Goal: Entertainment & Leisure: Consume media (video, audio)

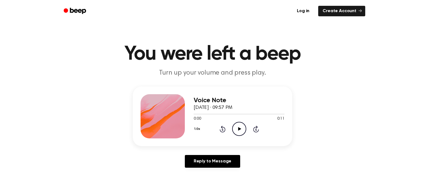
click at [235, 133] on icon "Play Audio" at bounding box center [239, 129] width 14 height 14
click at [238, 131] on icon "Play Audio" at bounding box center [239, 129] width 14 height 14
click at [238, 127] on icon "Play Audio" at bounding box center [239, 129] width 14 height 14
click at [235, 126] on icon "Play Audio" at bounding box center [239, 129] width 14 height 14
click at [239, 134] on icon "Play Audio" at bounding box center [239, 129] width 14 height 14
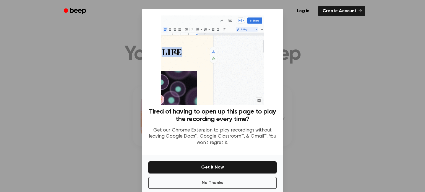
click at [308, 43] on div at bounding box center [212, 96] width 425 height 192
click at [132, 48] on div at bounding box center [212, 96] width 425 height 192
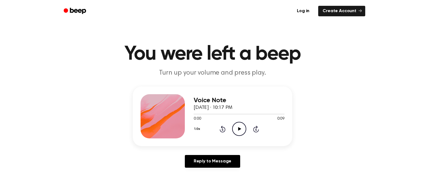
click at [237, 130] on icon "Play Audio" at bounding box center [239, 129] width 14 height 14
click at [237, 130] on icon "Pause Audio" at bounding box center [239, 129] width 14 height 14
click at [243, 134] on icon "Play Audio" at bounding box center [239, 129] width 14 height 14
click at [236, 127] on icon "Play Audio" at bounding box center [239, 129] width 14 height 14
click at [240, 132] on icon "Play Audio" at bounding box center [239, 129] width 14 height 14
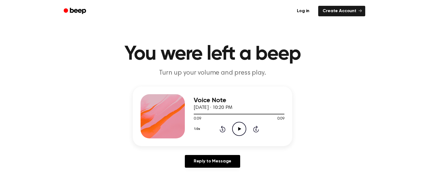
click at [238, 127] on icon "Play Audio" at bounding box center [239, 129] width 14 height 14
click at [233, 132] on icon "Play Audio" at bounding box center [239, 129] width 14 height 14
click at [241, 132] on icon "Play Audio" at bounding box center [239, 129] width 14 height 14
click at [240, 129] on icon at bounding box center [239, 129] width 3 height 4
click at [238, 129] on icon "Play Audio" at bounding box center [239, 129] width 14 height 14
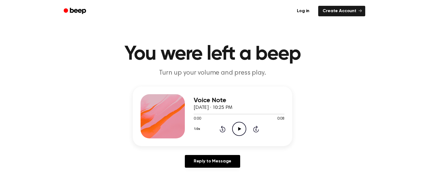
click at [240, 135] on icon "Play Audio" at bounding box center [239, 129] width 14 height 14
click at [235, 126] on icon "Play Audio" at bounding box center [239, 129] width 14 height 14
click at [238, 134] on icon "Play Audio" at bounding box center [239, 129] width 14 height 14
